Goal: Navigation & Orientation: Find specific page/section

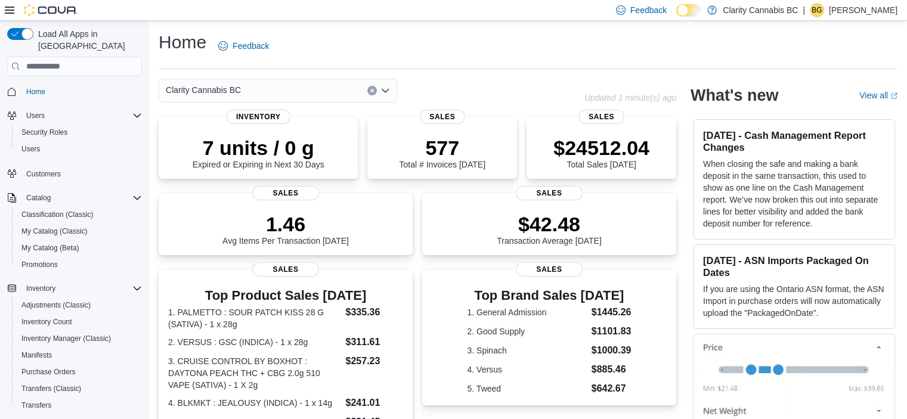
click at [274, 95] on div "Clarity Cannabis BC" at bounding box center [278, 91] width 239 height 24
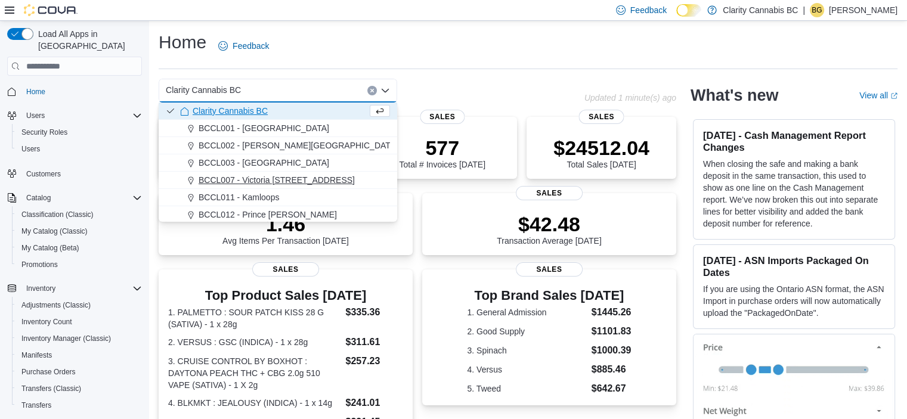
click at [303, 172] on button "BCCL007 - Victoria [STREET_ADDRESS]" at bounding box center [278, 180] width 239 height 17
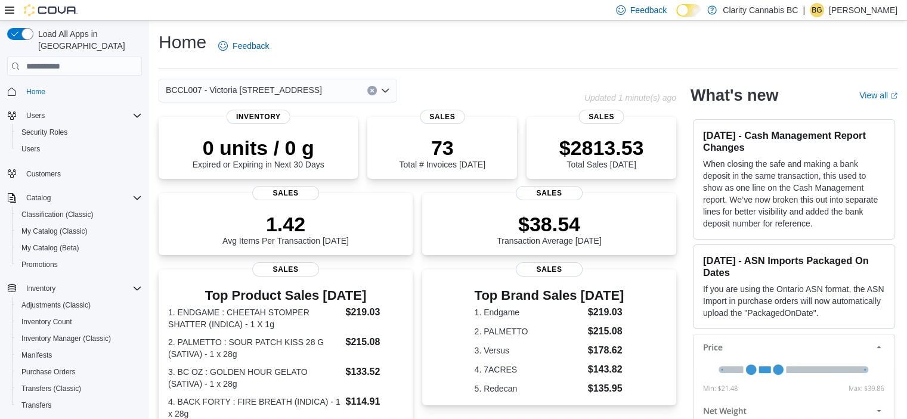
click at [301, 84] on div "BCCL007 - Victoria [STREET_ADDRESS] Selected. BCCL007 - Victoria [STREET_ADDRES…" at bounding box center [278, 91] width 239 height 24
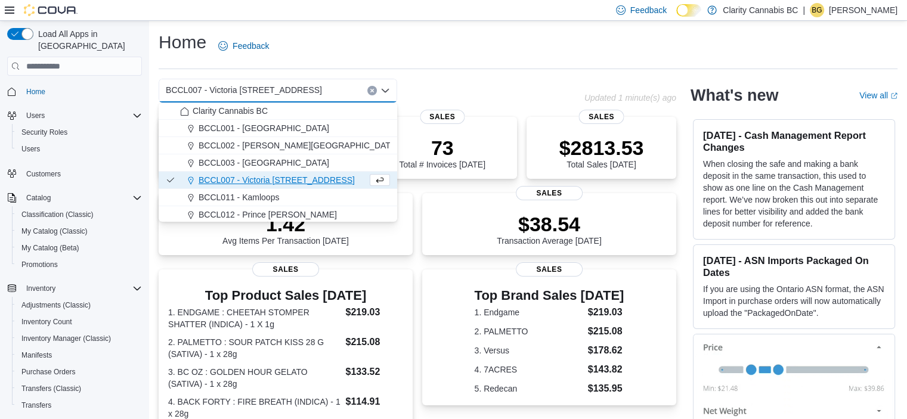
scroll to position [19, 0]
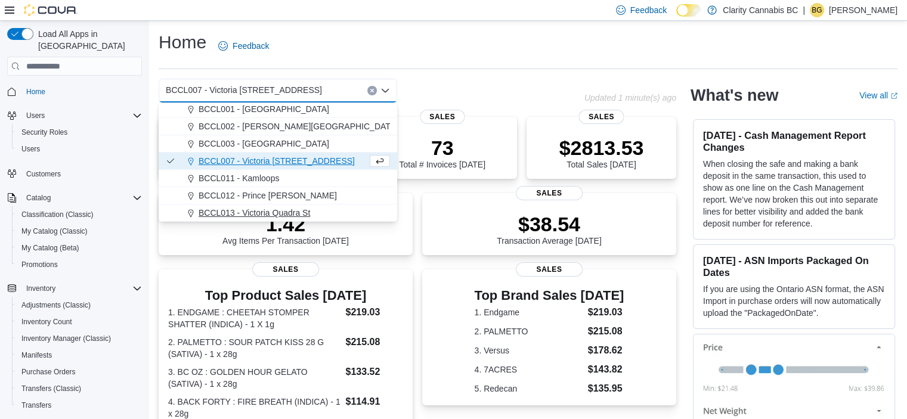
click at [285, 214] on span "BCCL013 - Victoria Quadra St" at bounding box center [255, 213] width 112 height 12
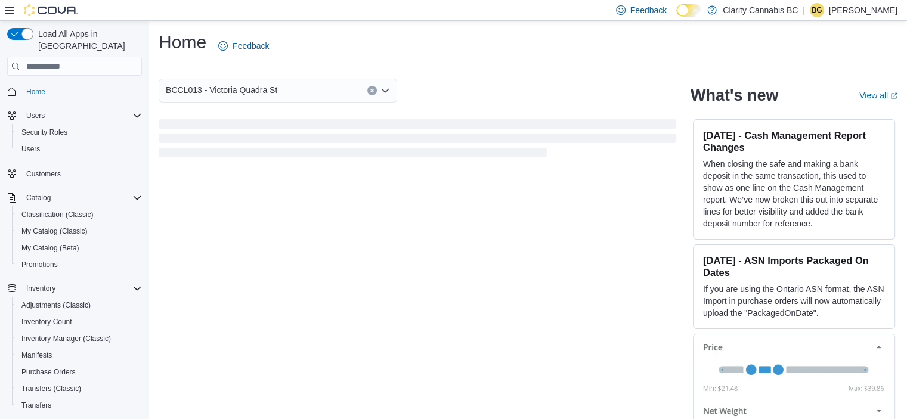
click at [482, 87] on div "BCCL013 - Victoria Quadra St Combo box. Selected. BCCL013 - Victoria Quadra St.…" at bounding box center [418, 91] width 518 height 24
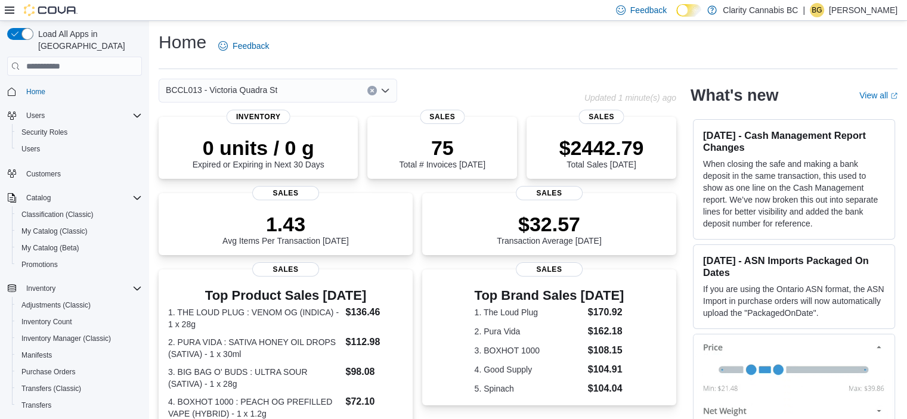
click at [282, 92] on div "BCCL013 - Victoria Quadra St" at bounding box center [278, 91] width 239 height 24
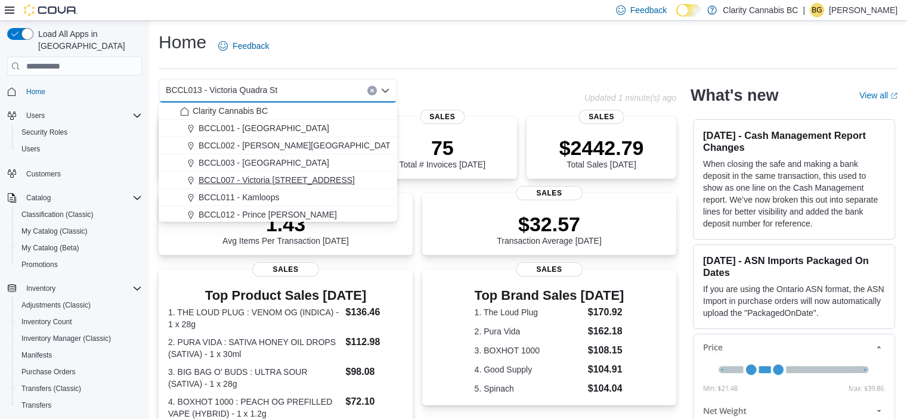
click at [321, 181] on span "BCCL007 - Victoria [STREET_ADDRESS]" at bounding box center [277, 180] width 156 height 12
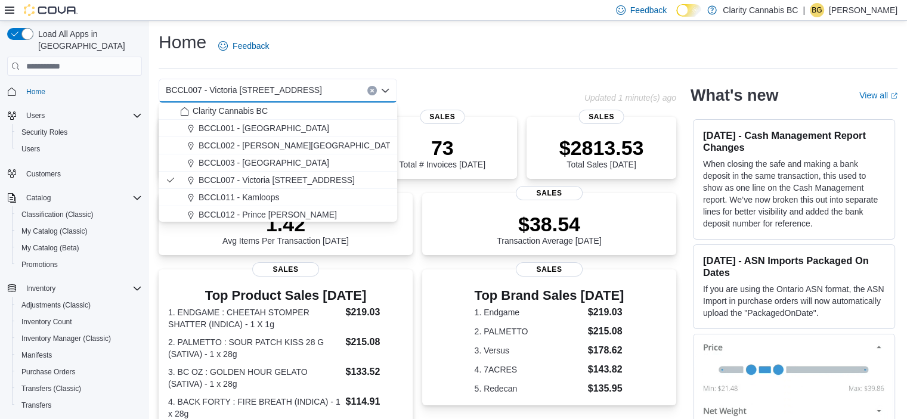
click at [496, 61] on div "Home Feedback" at bounding box center [528, 45] width 739 height 31
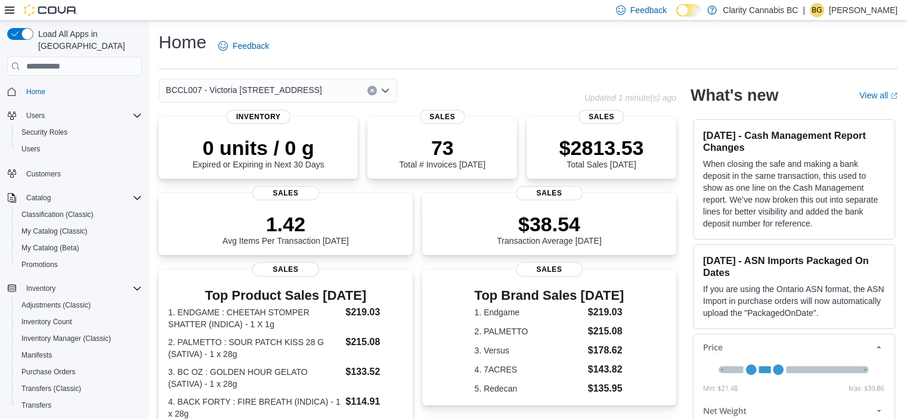
click at [263, 90] on span "BCCL007 - Victoria [STREET_ADDRESS]" at bounding box center [244, 90] width 156 height 14
click at [295, 89] on div "BCCL007 - Victoria [STREET_ADDRESS] Selected. BCCL007 - Victoria [STREET_ADDRES…" at bounding box center [278, 91] width 239 height 24
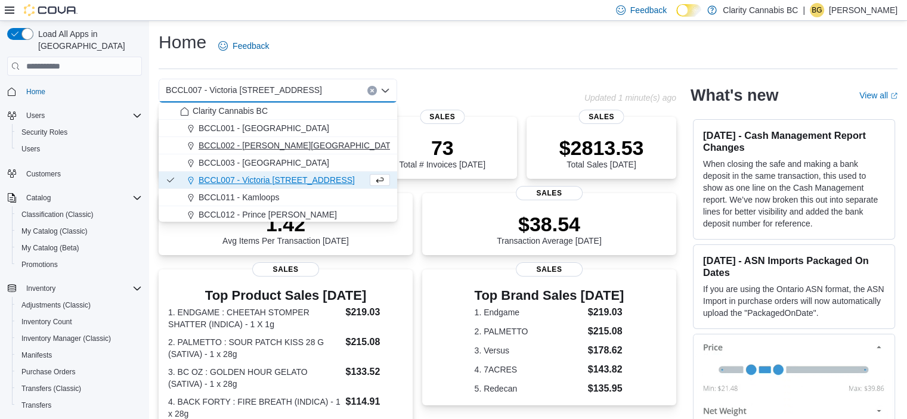
scroll to position [19, 0]
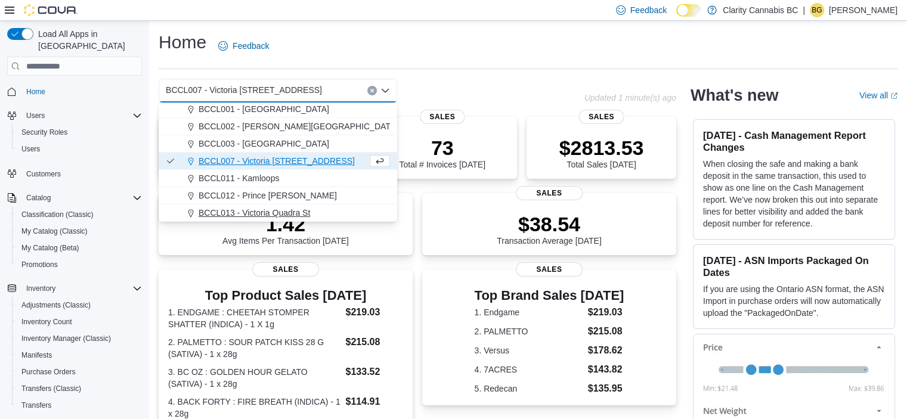
click at [294, 218] on span "BCCL013 - Victoria Quadra St" at bounding box center [255, 213] width 112 height 12
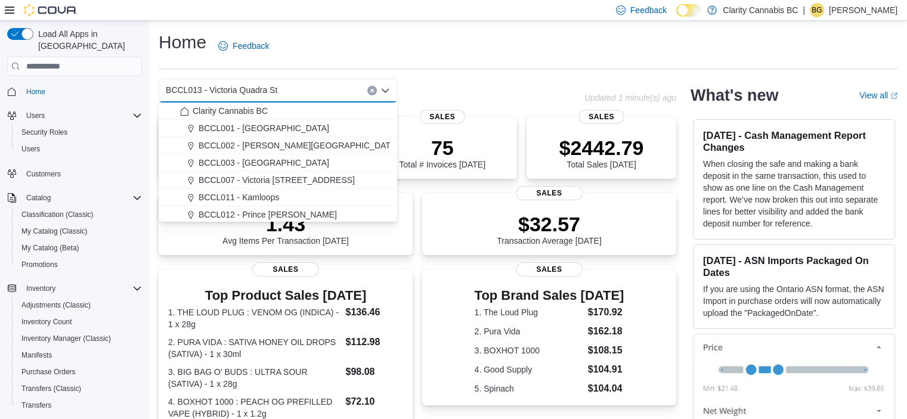
drag, startPoint x: 437, startPoint y: 73, endPoint x: 351, endPoint y: 11, distance: 106.4
click at [438, 73] on div "Home Feedback BCCL013 - Victoria Quadra St Combo box. Selected. BCCL013 - Victo…" at bounding box center [528, 372] width 758 height 703
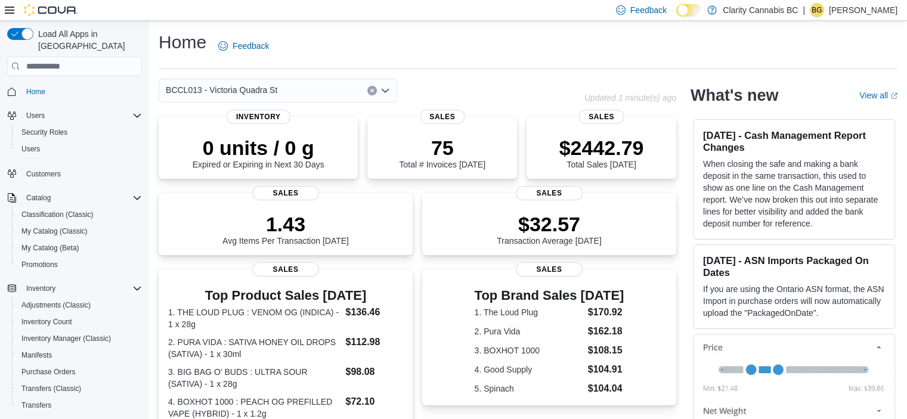
click at [296, 88] on div "BCCL013 - Victoria Quadra St" at bounding box center [278, 91] width 239 height 24
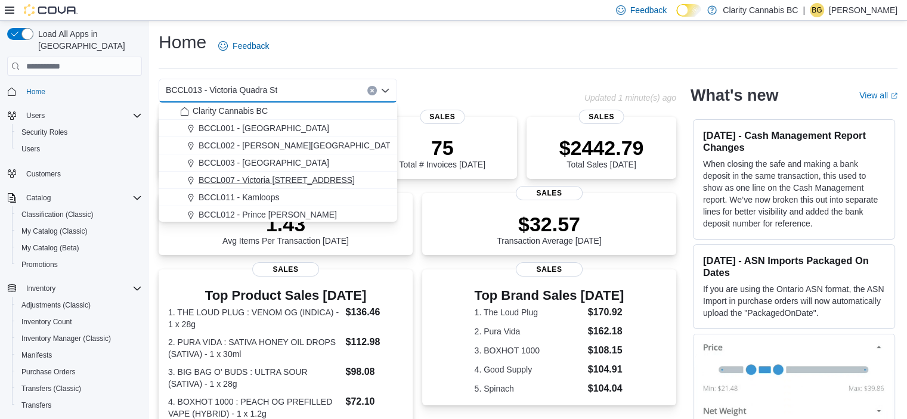
click at [320, 185] on span "BCCL007 - Victoria [STREET_ADDRESS]" at bounding box center [277, 180] width 156 height 12
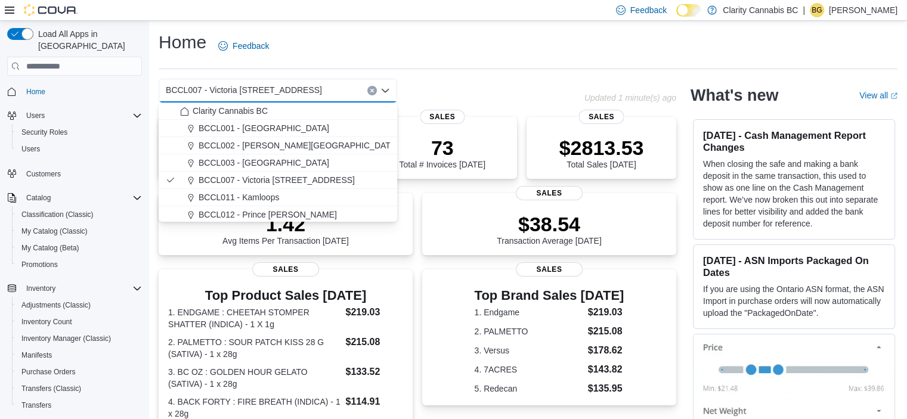
click at [472, 69] on hr at bounding box center [528, 69] width 739 height 1
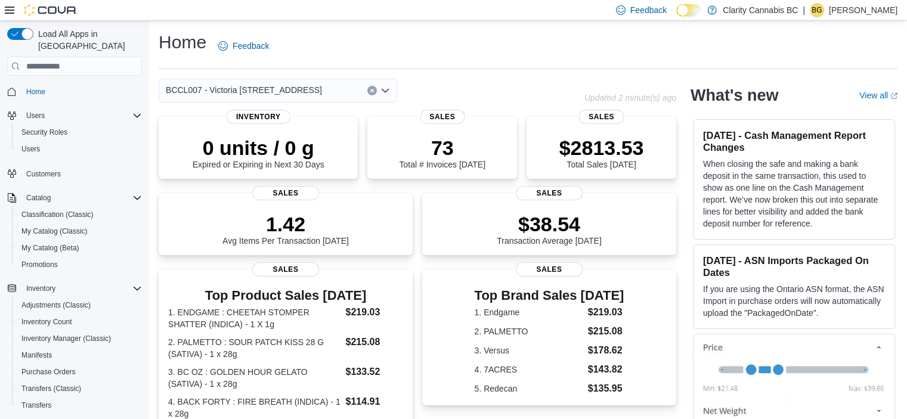
click at [325, 95] on div "BCCL007 - Victoria [STREET_ADDRESS]" at bounding box center [278, 91] width 239 height 24
click at [290, 87] on span "BCCL007 - Victoria [STREET_ADDRESS]" at bounding box center [244, 90] width 156 height 14
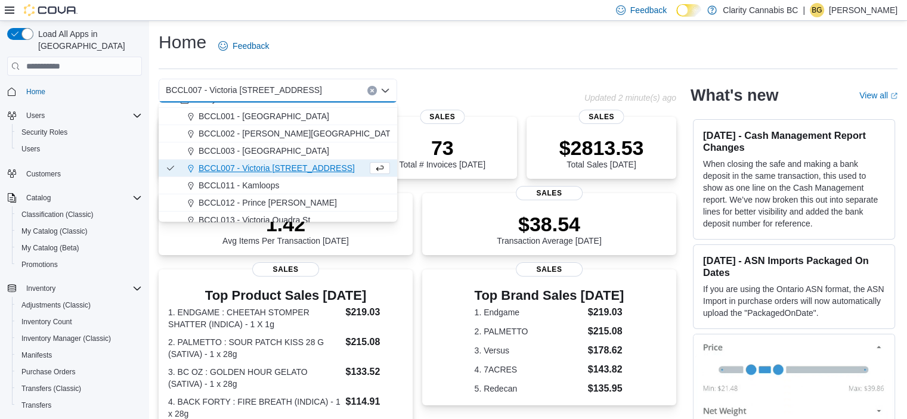
scroll to position [19, 0]
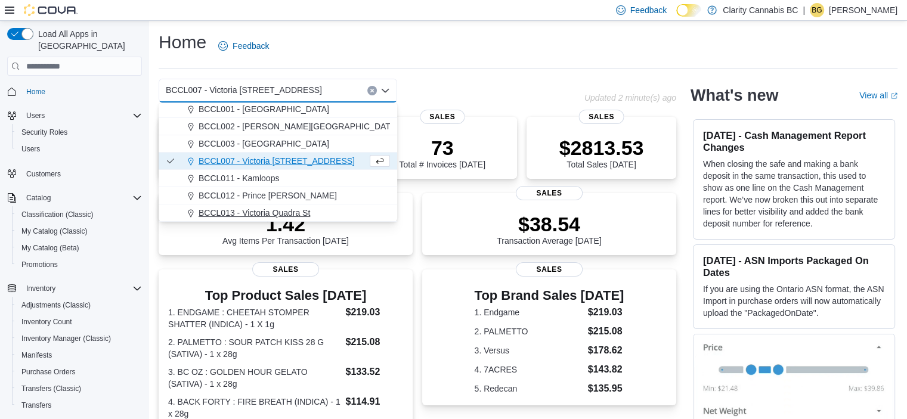
click at [295, 213] on span "BCCL013 - Victoria Quadra St" at bounding box center [255, 213] width 112 height 12
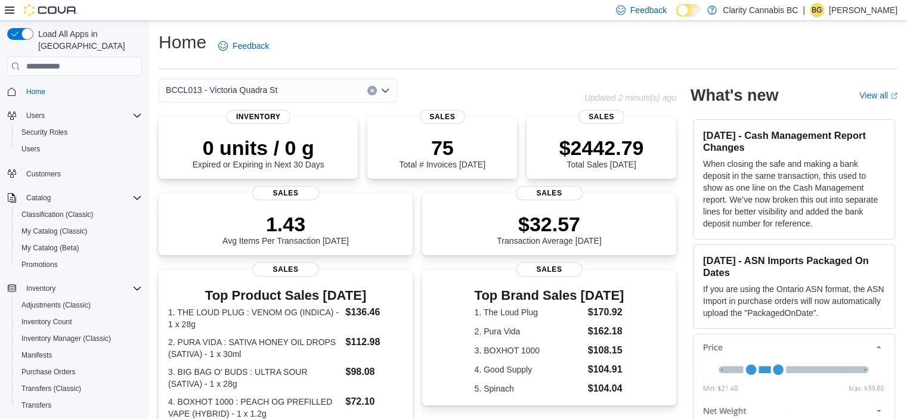
click at [474, 90] on div "BCCL013 - Victoria Quadra St" at bounding box center [372, 91] width 426 height 24
